Goal: Find specific page/section: Find specific page/section

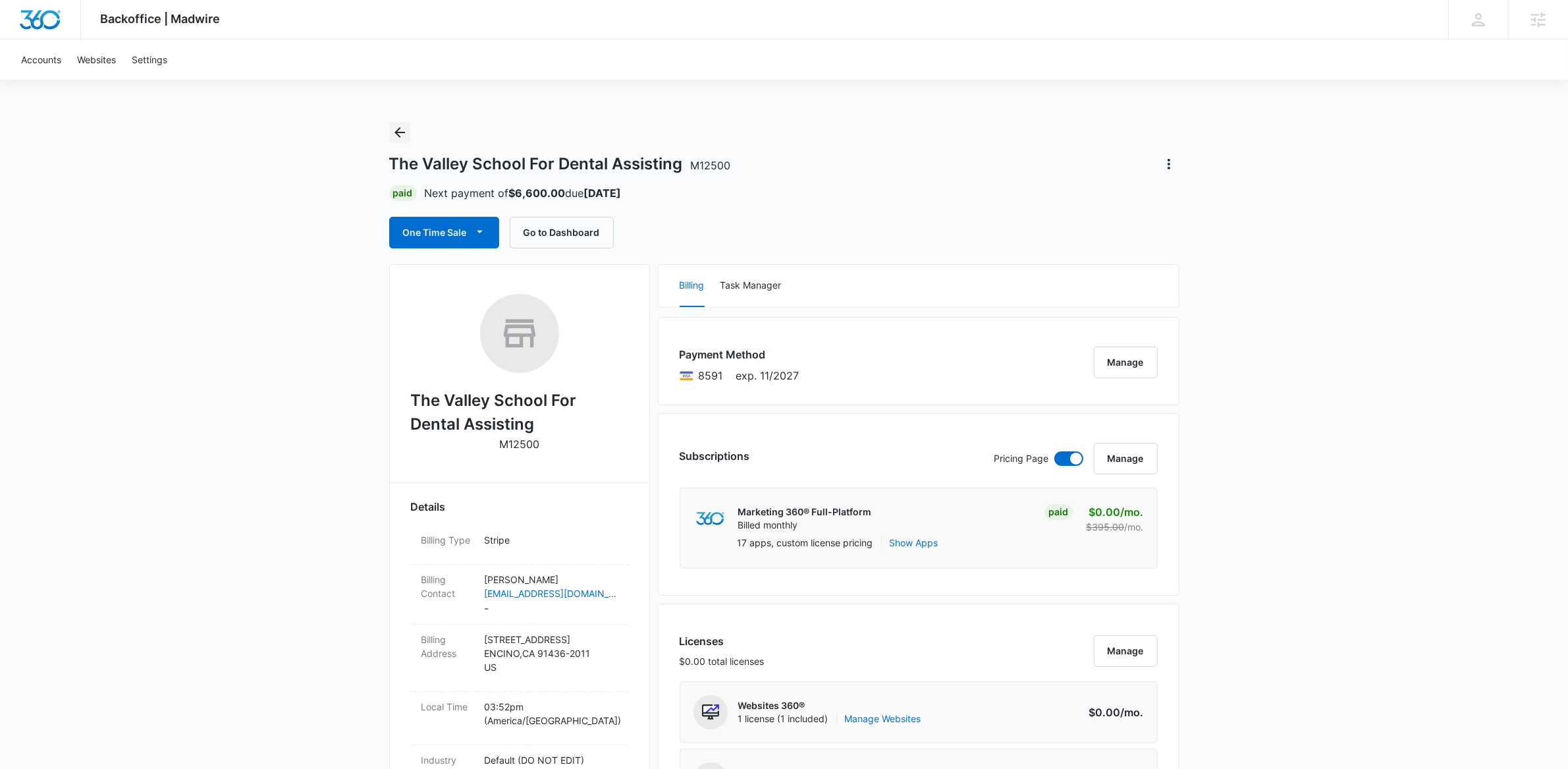
click at [394, 131] on icon "Back" at bounding box center [400, 133] width 15 height 15
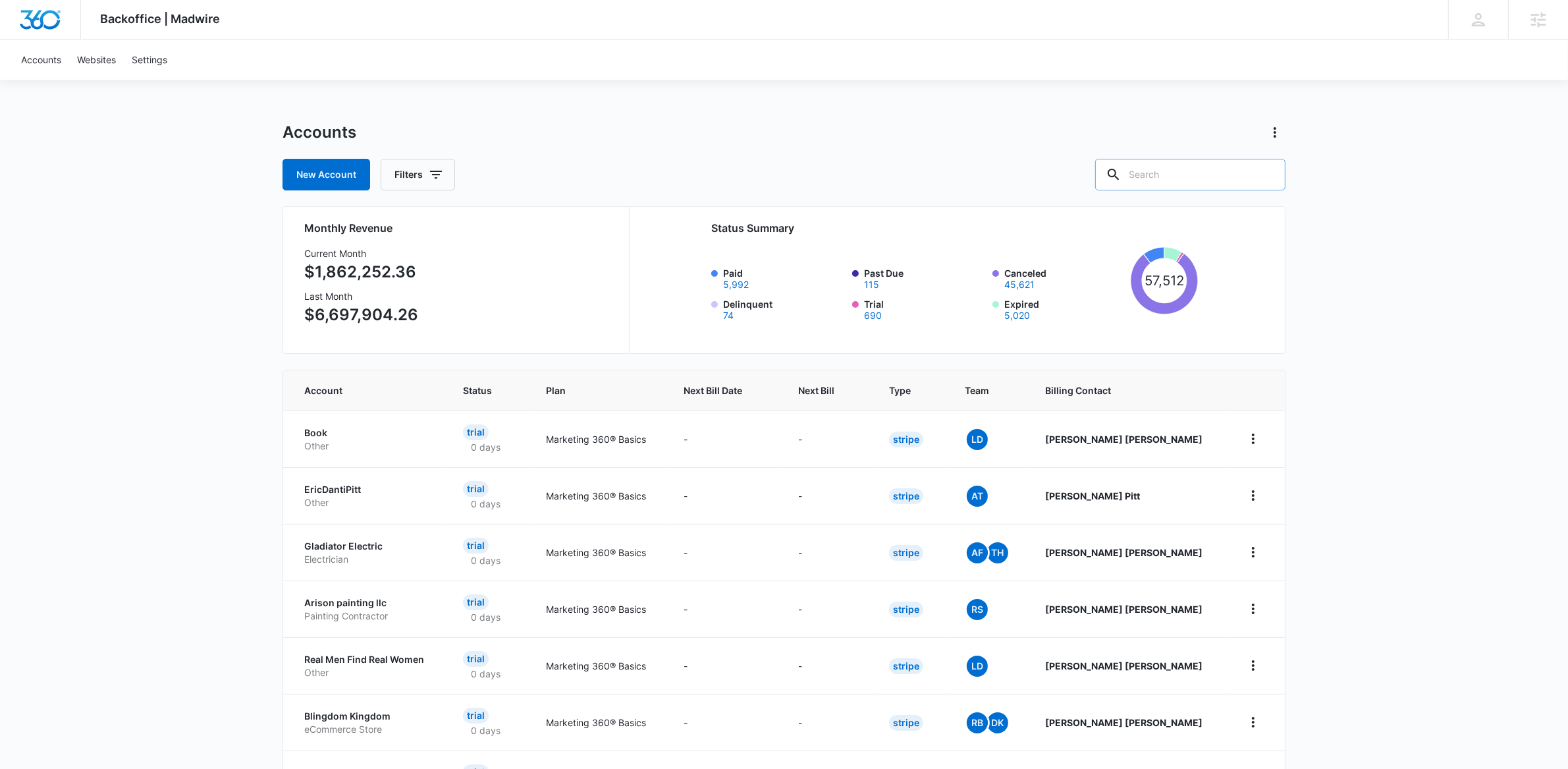
click at [1188, 168] on input "text" at bounding box center [1190, 174] width 190 height 32
type input "sock hop"
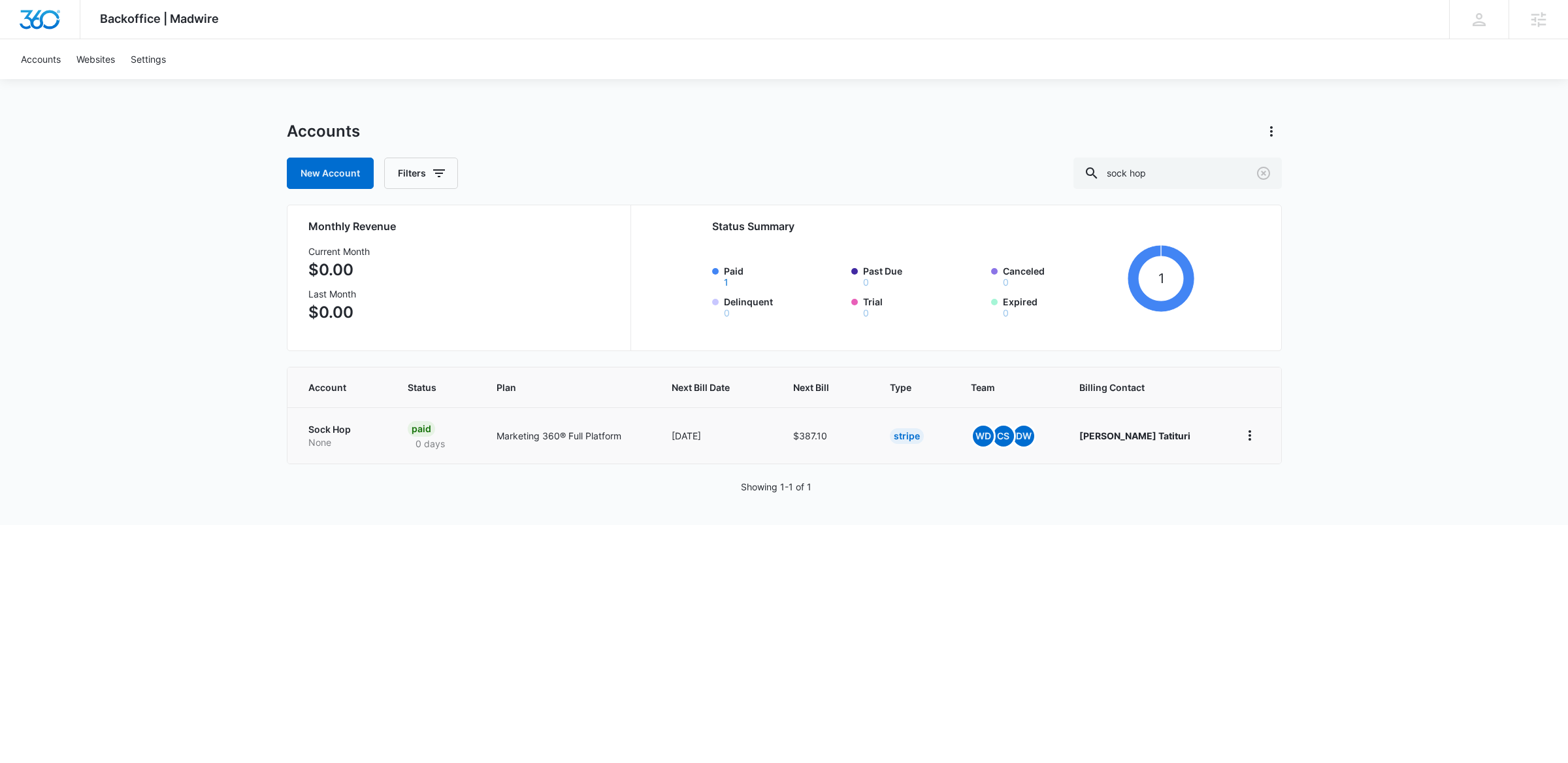
click at [337, 427] on p "Sock Hop" at bounding box center [342, 430] width 68 height 13
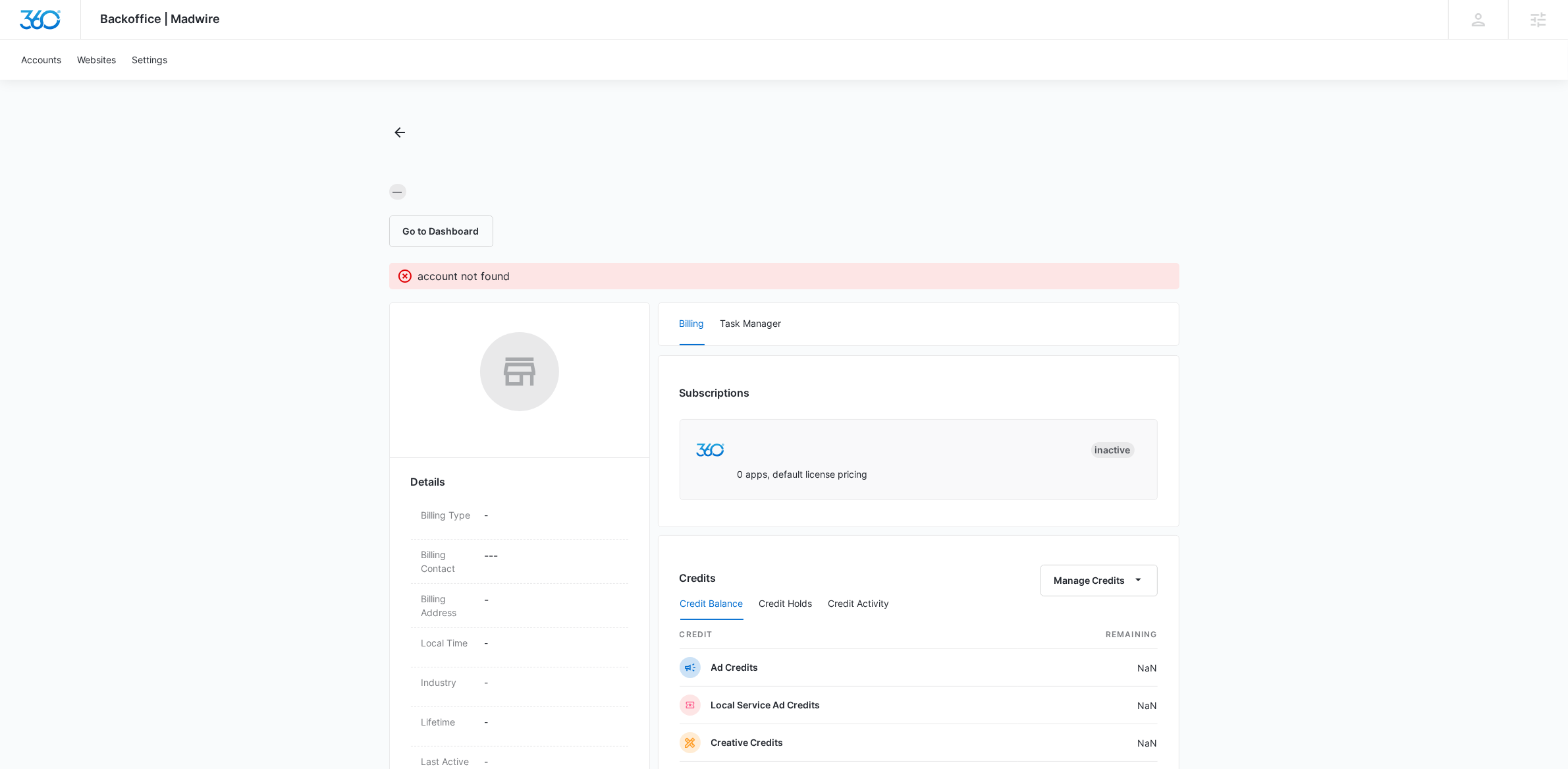
click at [1267, 361] on div "Backoffice | Madwire Apps Settings [PERSON_NAME] [PERSON_NAME][EMAIL_ADDRESS][P…" at bounding box center [784, 583] width 1568 height 1166
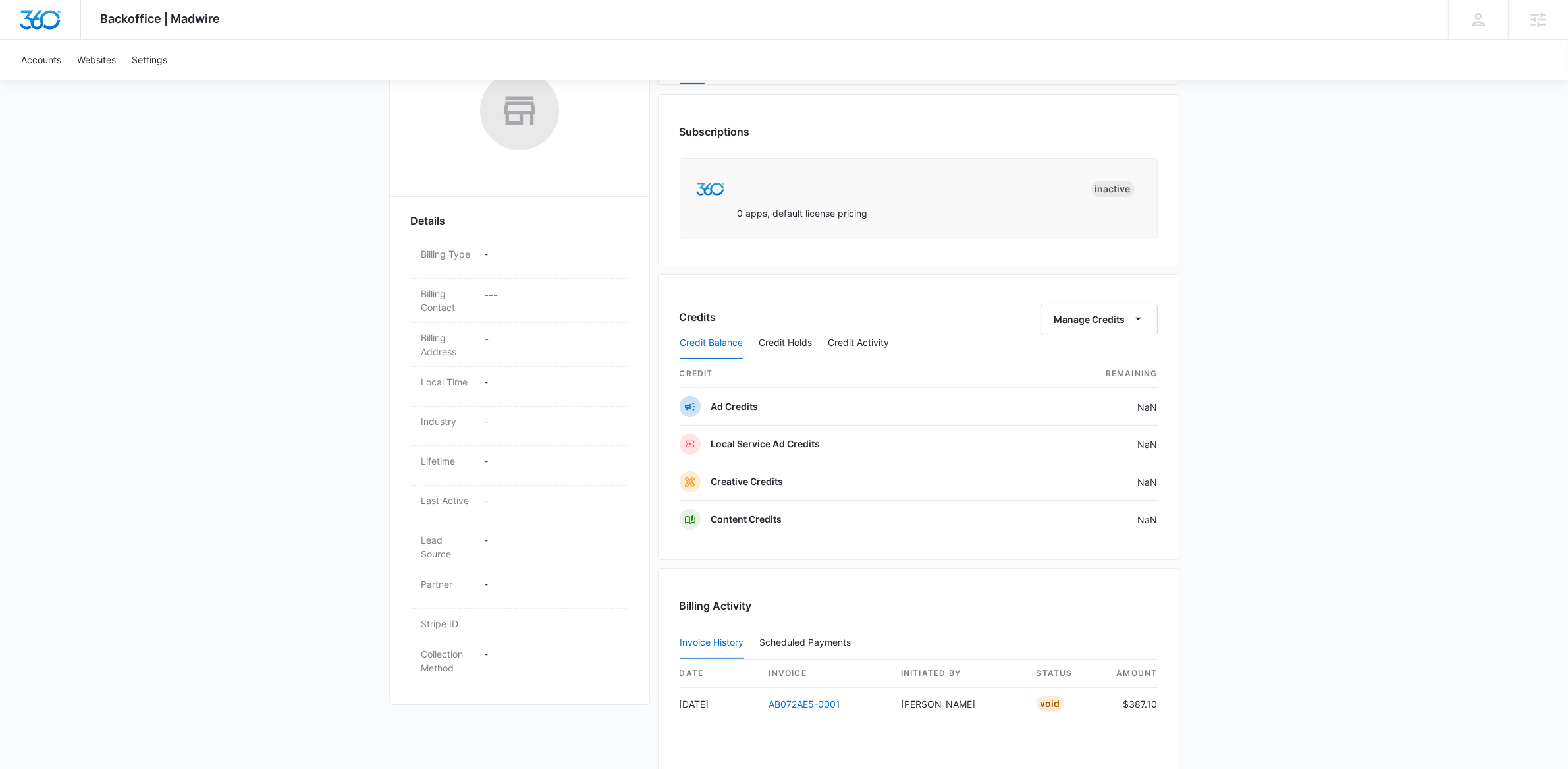
scroll to position [399, 0]
